Goal: Task Accomplishment & Management: Manage account settings

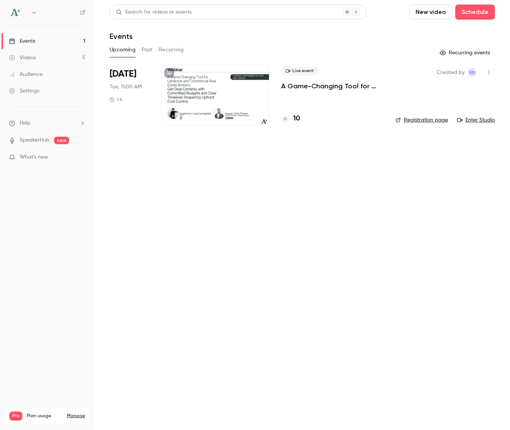
click at [201, 88] on div at bounding box center [215, 95] width 108 height 60
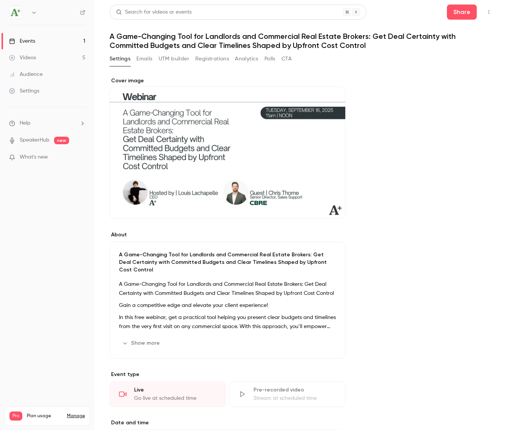
click at [205, 57] on button "Registrations" at bounding box center [212, 59] width 34 height 12
